Goal: Information Seeking & Learning: Learn about a topic

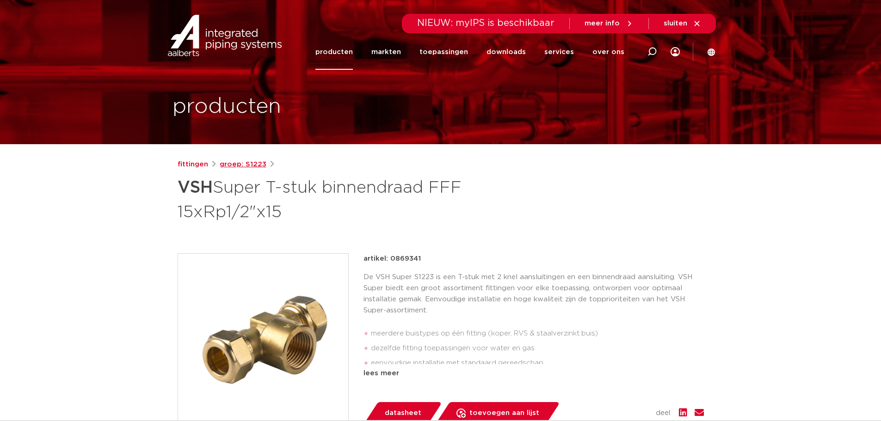
click at [252, 164] on link "groep: S1223" at bounding box center [243, 164] width 47 height 11
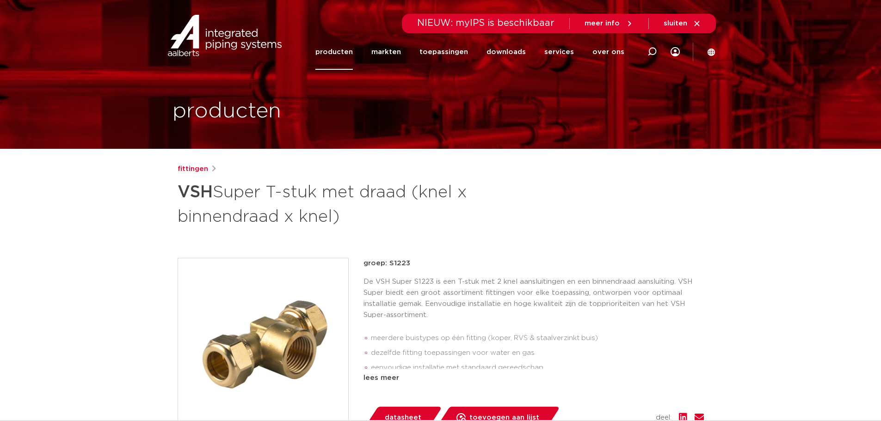
click at [451, 22] on span "NIEUW: myIPS is beschikbaar" at bounding box center [485, 22] width 137 height 9
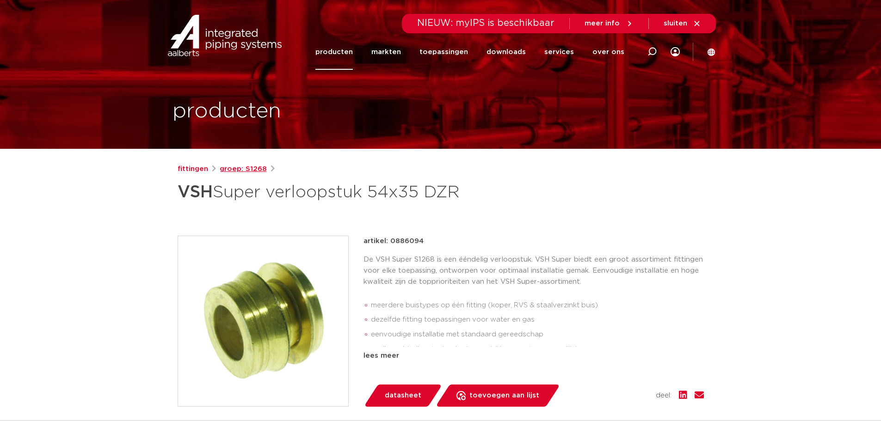
click at [249, 169] on link "groep: S1268" at bounding box center [243, 169] width 47 height 11
